Goal: Task Accomplishment & Management: Use online tool/utility

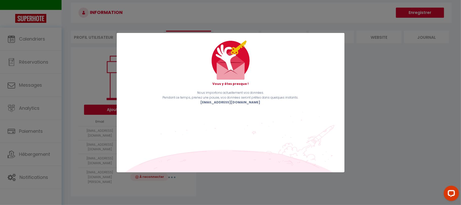
scroll to position [35, 0]
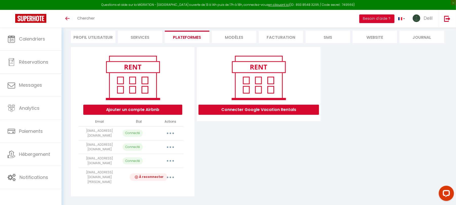
click at [171, 132] on button "button" at bounding box center [170, 133] width 14 height 8
click at [150, 156] on link "Importer les appartements" at bounding box center [148, 153] width 56 height 9
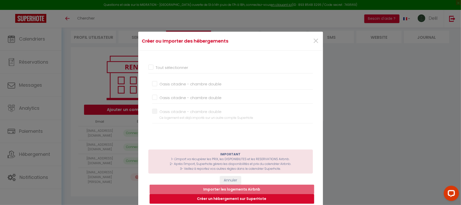
click at [152, 96] on input "Oasis citadine - chambre double" at bounding box center [232, 97] width 161 height 5
checkbox input "true"
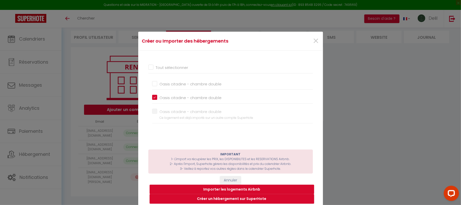
click at [234, 187] on button "Importer les logements Airbnb" at bounding box center [232, 190] width 165 height 10
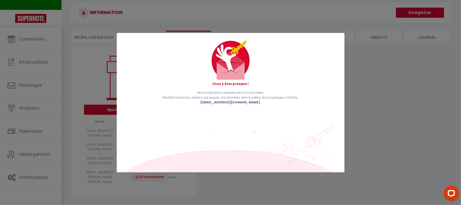
click at [88, 76] on div "Vous y êtes presque ! Nous importons actuellement vos données. Pendant ce temps…" at bounding box center [230, 102] width 461 height 205
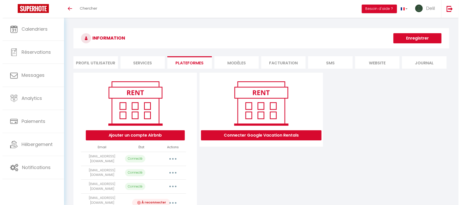
scroll to position [35, 0]
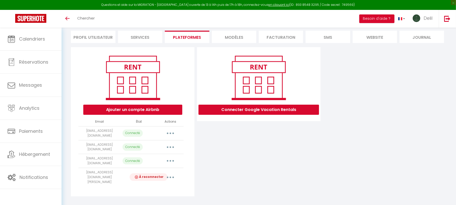
click at [169, 134] on button "button" at bounding box center [170, 133] width 14 height 8
click at [143, 153] on link "Importer les appartements" at bounding box center [148, 153] width 56 height 9
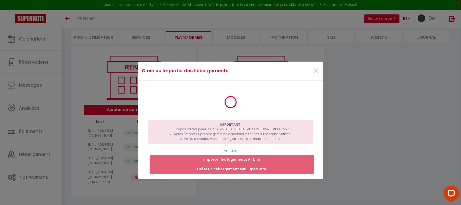
scroll to position [0, 0]
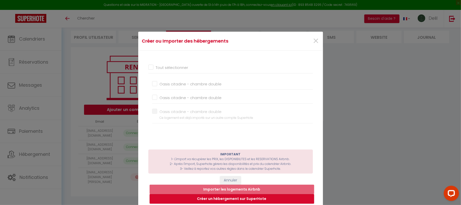
click at [154, 83] on input "Oasis citadine - chambre double" at bounding box center [232, 83] width 161 height 5
checkbox input "true"
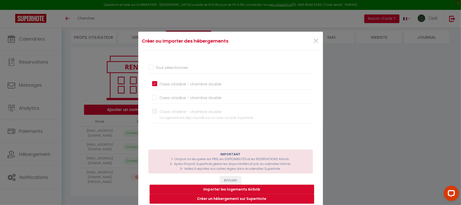
click at [214, 187] on button "Importer les logements Airbnb" at bounding box center [232, 190] width 165 height 10
